Goal: Navigation & Orientation: Find specific page/section

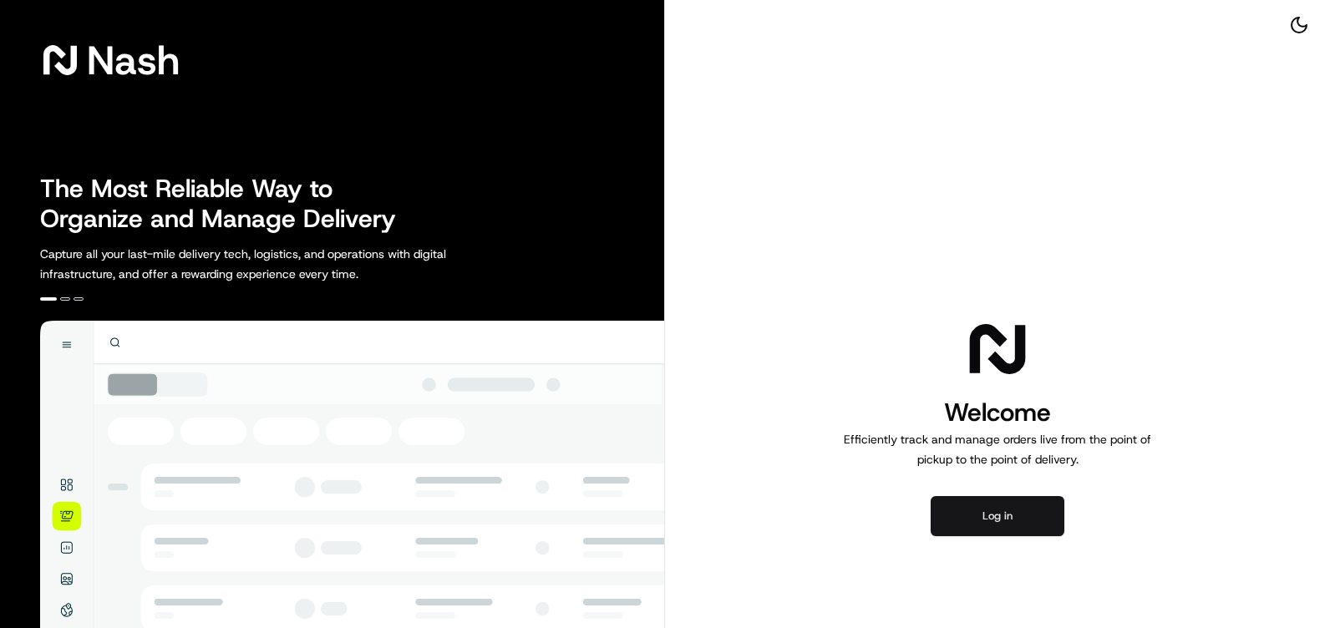
click at [974, 506] on button "Log in" at bounding box center [998, 516] width 134 height 40
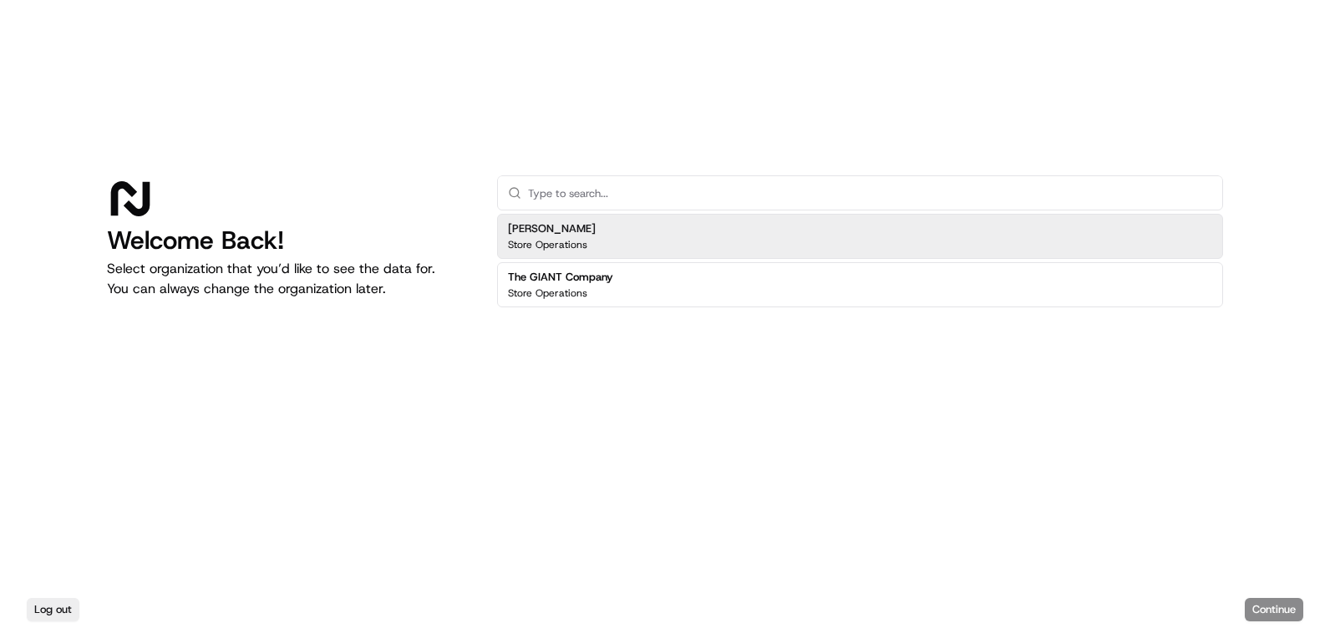
click at [667, 236] on div "[PERSON_NAME] Store Operations" at bounding box center [860, 236] width 726 height 45
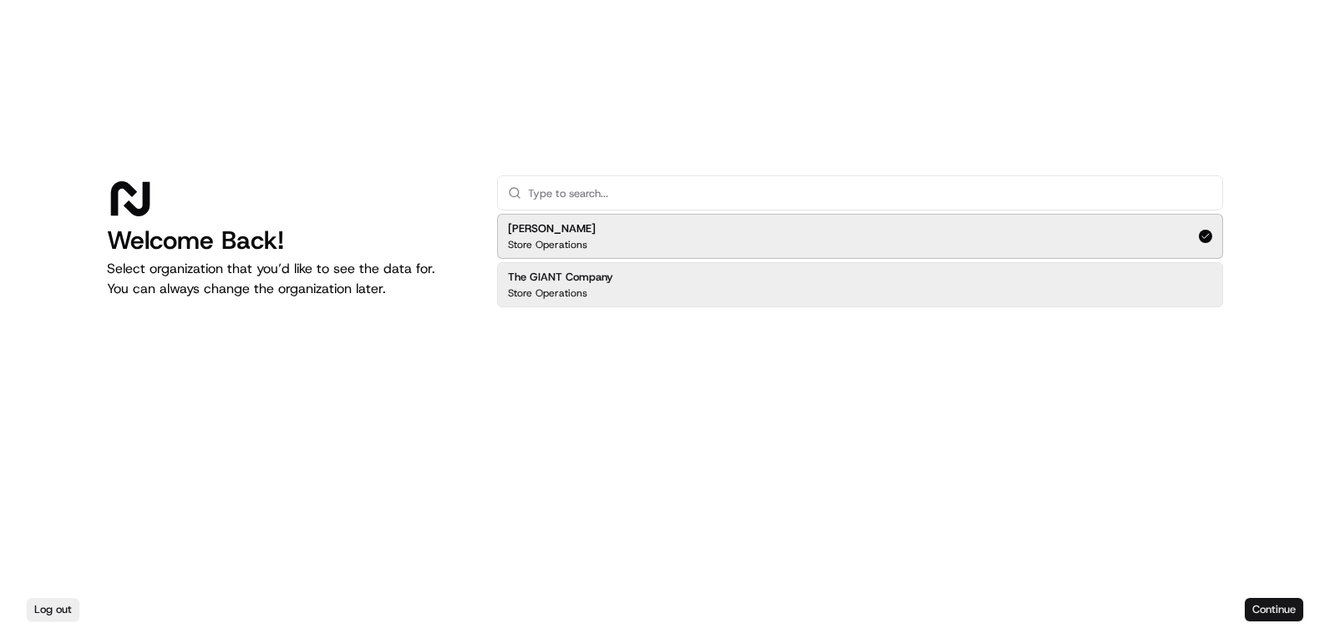
click at [1270, 606] on button "Continue" at bounding box center [1274, 609] width 58 height 23
